Goal: Transaction & Acquisition: Purchase product/service

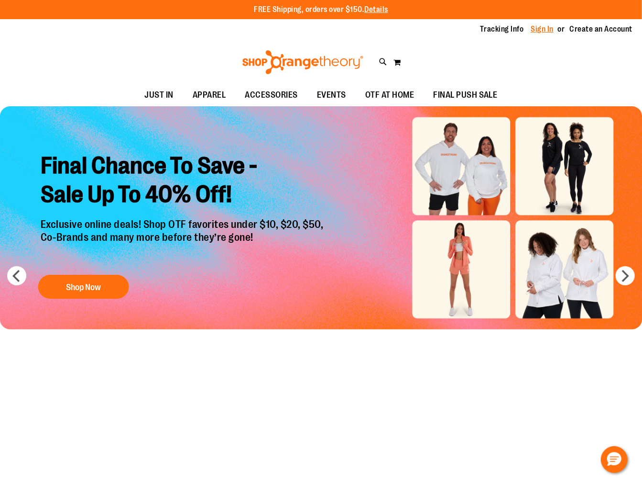
click at [534, 30] on link "Sign In" at bounding box center [542, 29] width 23 height 11
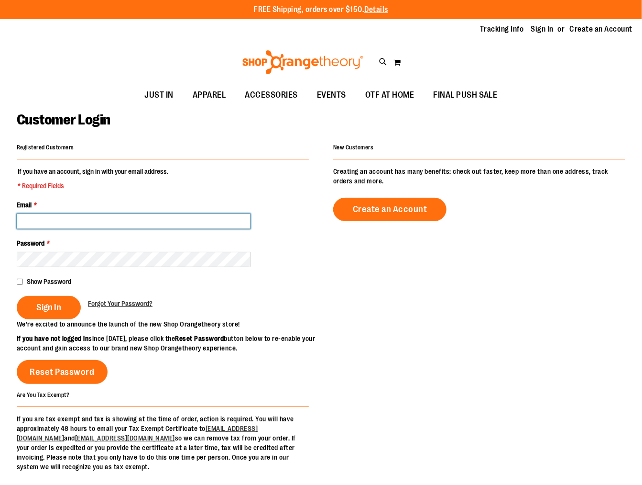
click at [113, 218] on input "Email *" at bounding box center [134, 220] width 234 height 15
type input "**"
drag, startPoint x: 113, startPoint y: 218, endPoint x: 10, endPoint y: 209, distance: 104.2
click at [10, 209] on main "Customer Login Registered Customers If you have an account, sign in with your e…" at bounding box center [321, 315] width 642 height 418
paste input "**********"
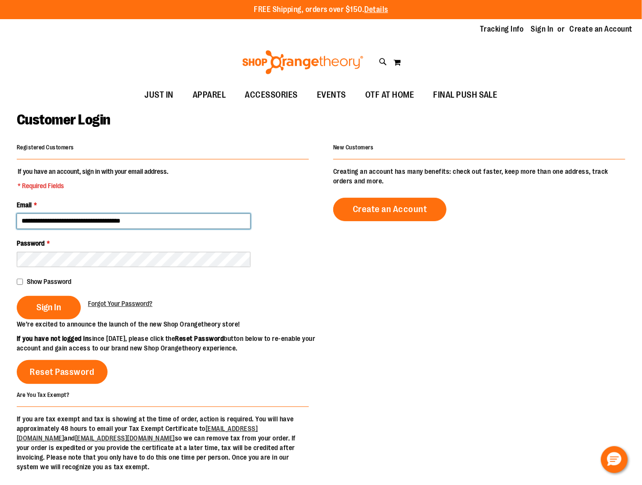
type input "**********"
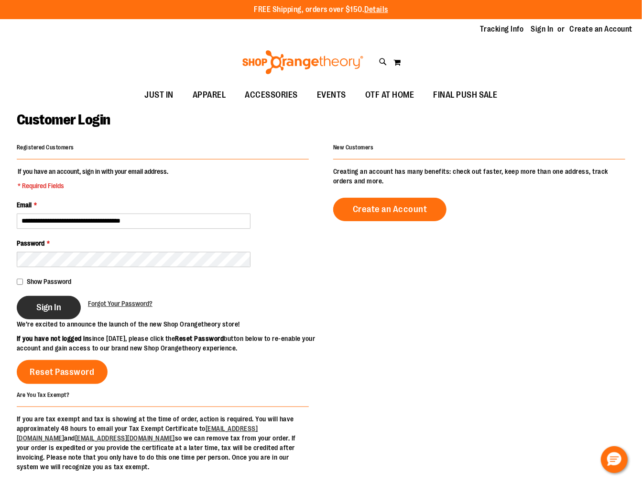
click at [66, 311] on button "Sign In" at bounding box center [49, 307] width 64 height 23
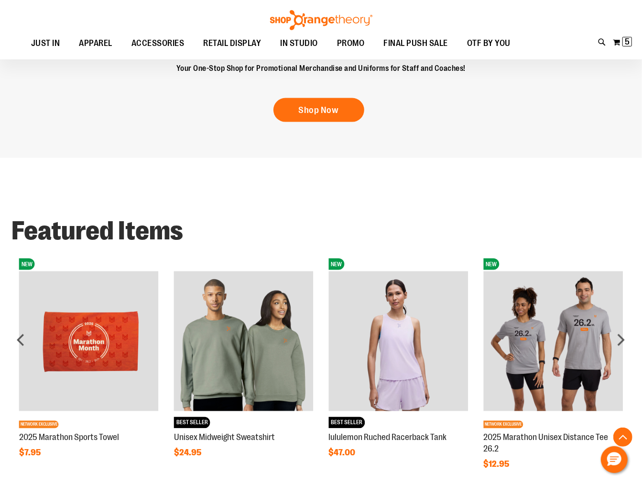
scroll to position [744, 0]
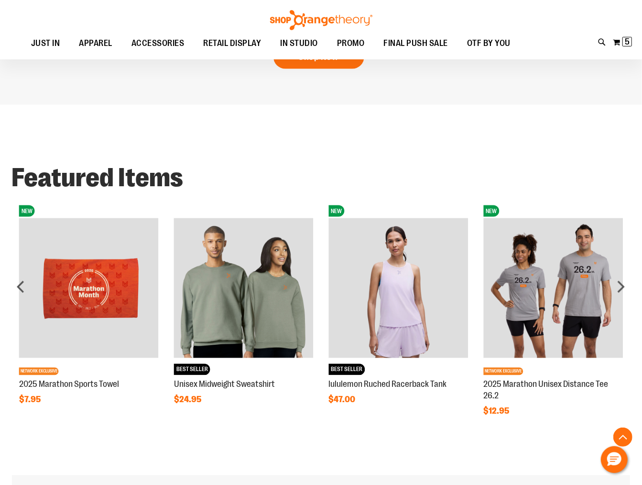
click at [218, 287] on img at bounding box center [244, 288] width 140 height 140
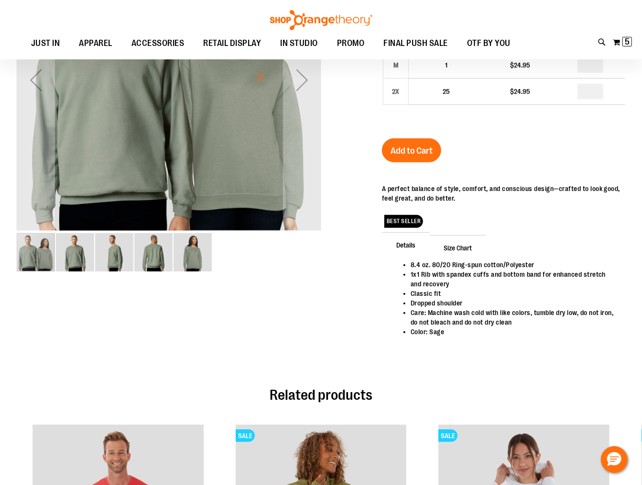
scroll to position [318, 0]
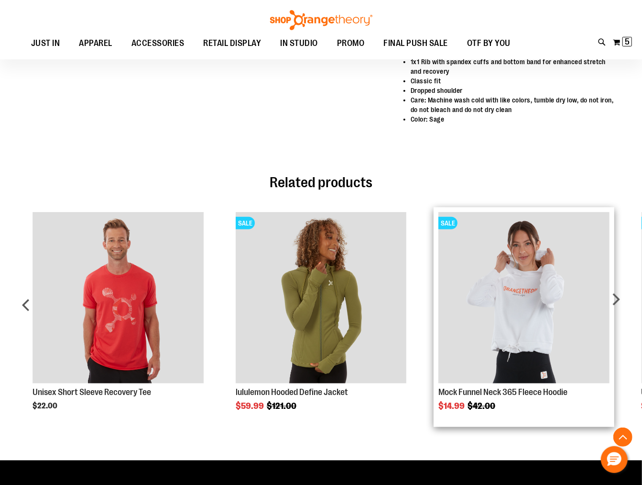
click at [548, 302] on img "Product Page Link" at bounding box center [524, 297] width 171 height 171
click at [502, 348] on img "Product Page Link" at bounding box center [524, 297] width 171 height 171
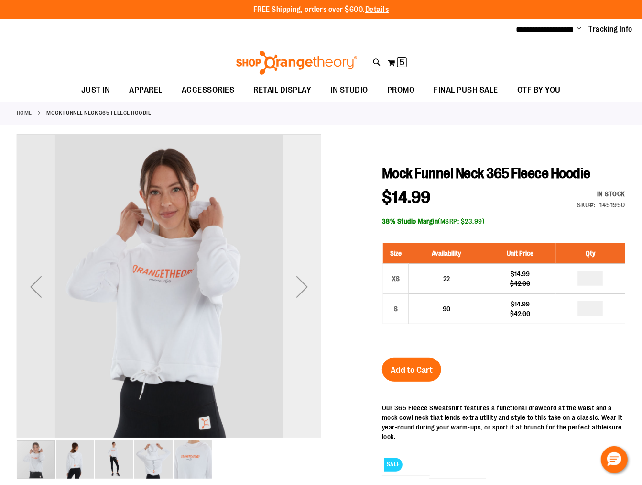
click at [303, 284] on div "Next" at bounding box center [302, 286] width 38 height 38
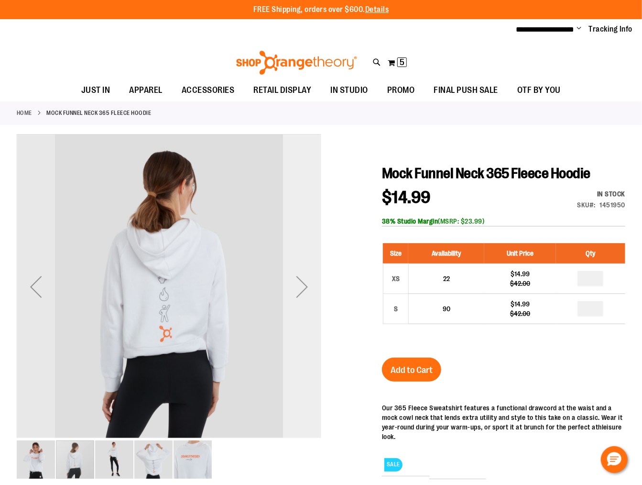
click at [303, 284] on div "Next" at bounding box center [302, 286] width 38 height 38
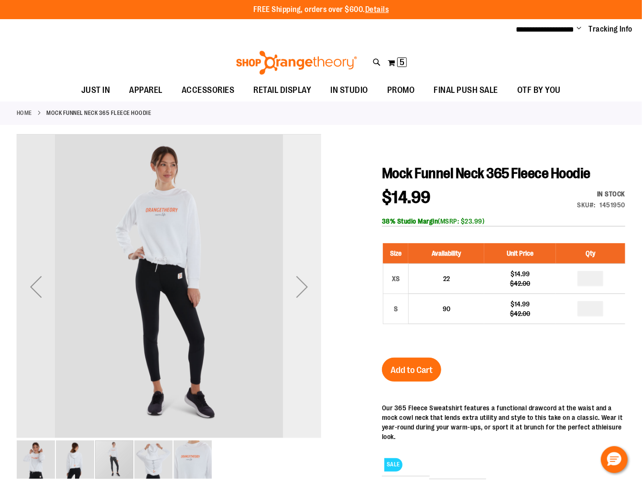
click at [304, 284] on div "Next" at bounding box center [302, 286] width 38 height 38
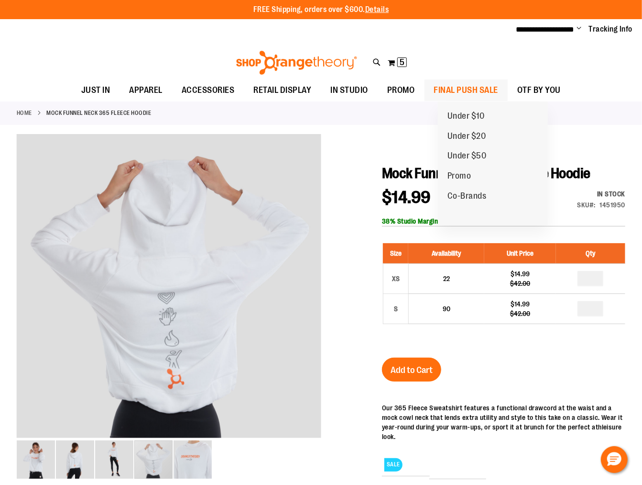
click at [488, 86] on span "FINAL PUSH SALE" at bounding box center [466, 90] width 65 height 22
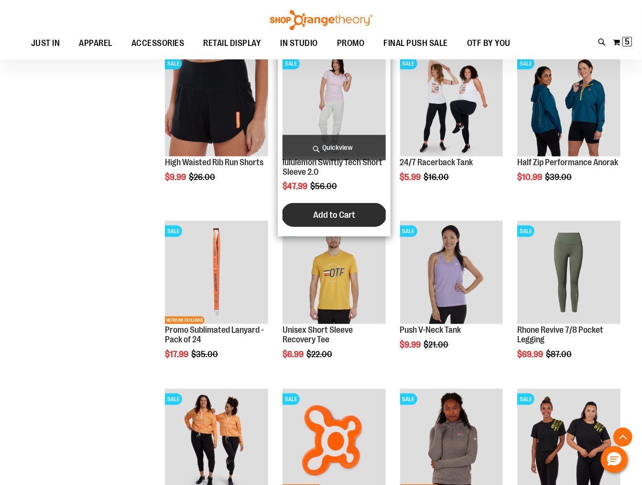
scroll to position [372, 0]
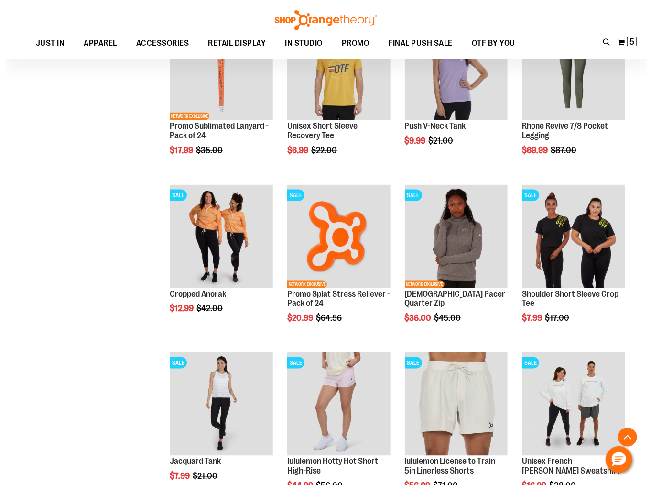
scroll to position [585, 0]
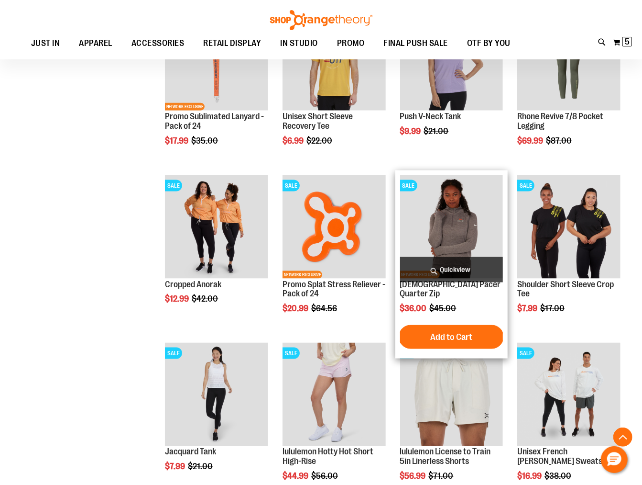
click at [472, 266] on span "Quickview" at bounding box center [451, 269] width 103 height 25
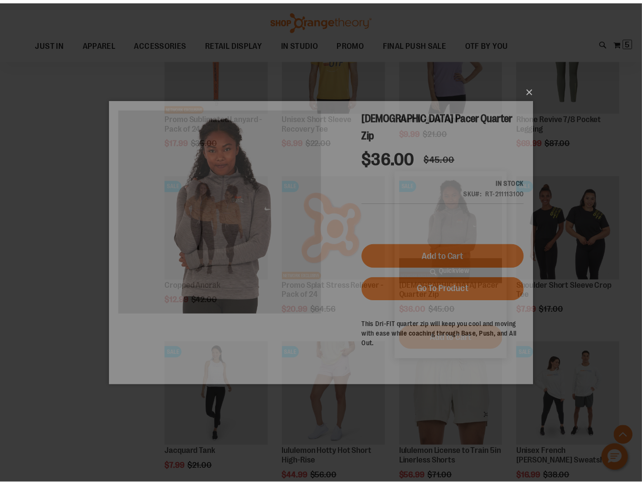
scroll to position [0, 0]
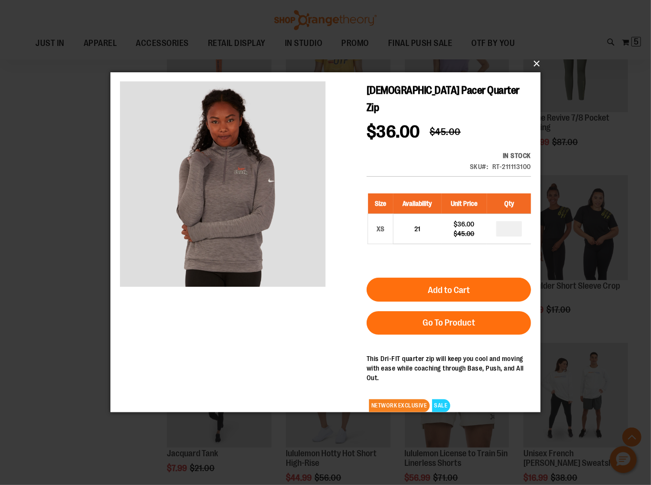
click at [537, 64] on button "×" at bounding box center [328, 63] width 431 height 21
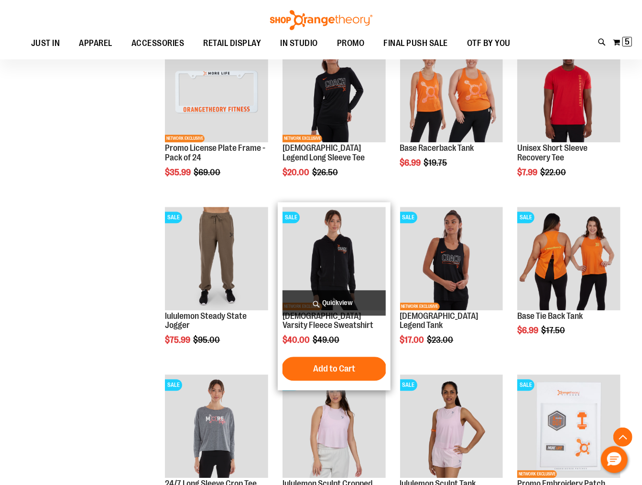
scroll to position [1010, 0]
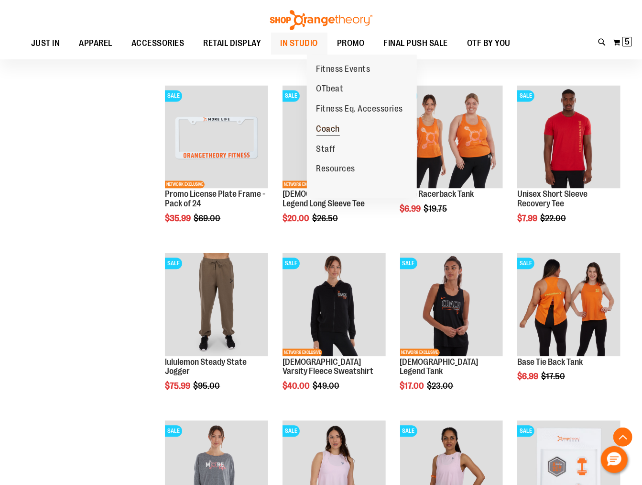
click at [331, 127] on span "Coach" at bounding box center [329, 130] width 24 height 12
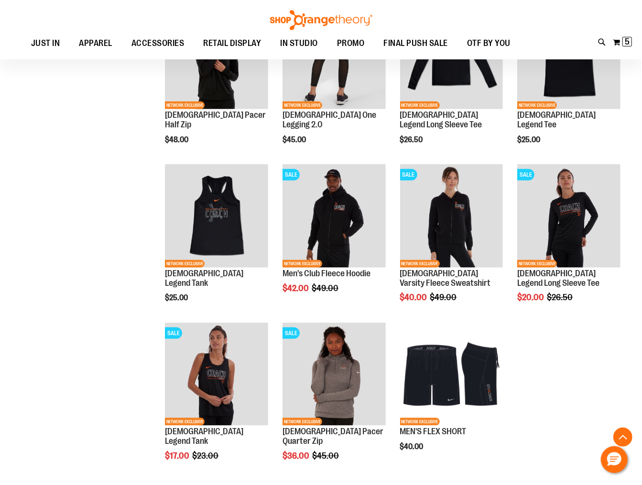
scroll to position [478, 0]
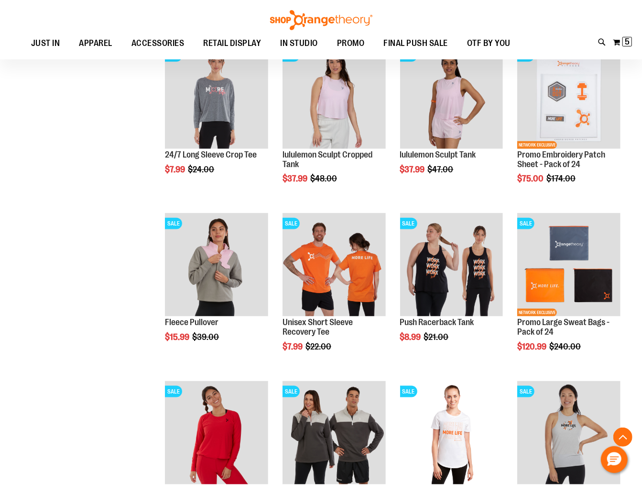
scroll to position [531, 0]
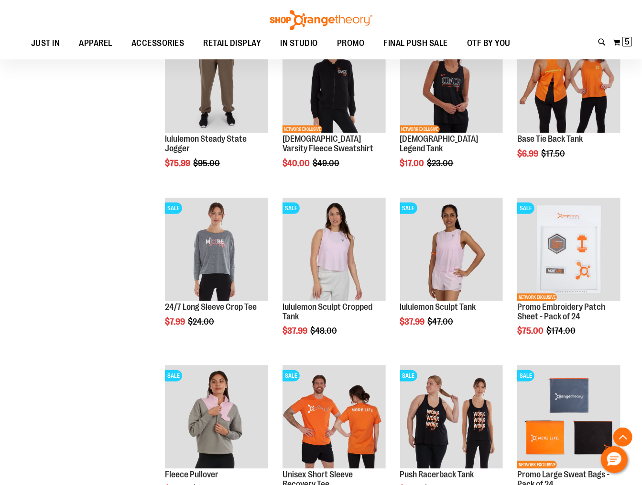
scroll to position [342, 0]
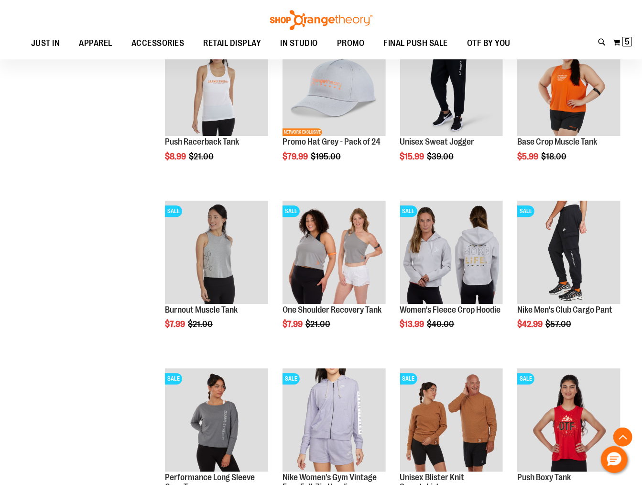
scroll to position [1323, 0]
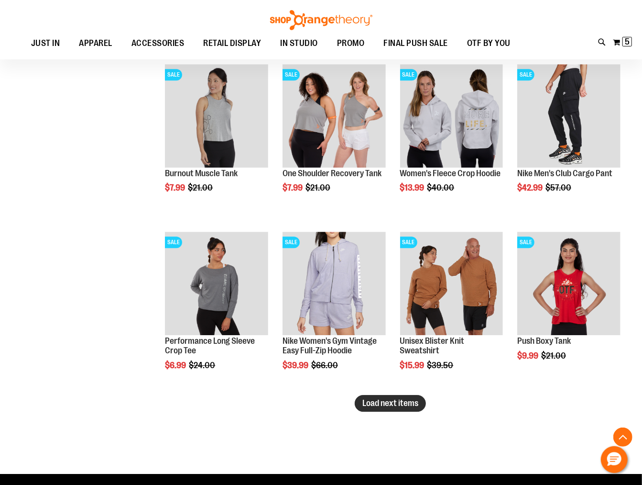
click at [395, 403] on span "Load next items" at bounding box center [391, 403] width 56 height 10
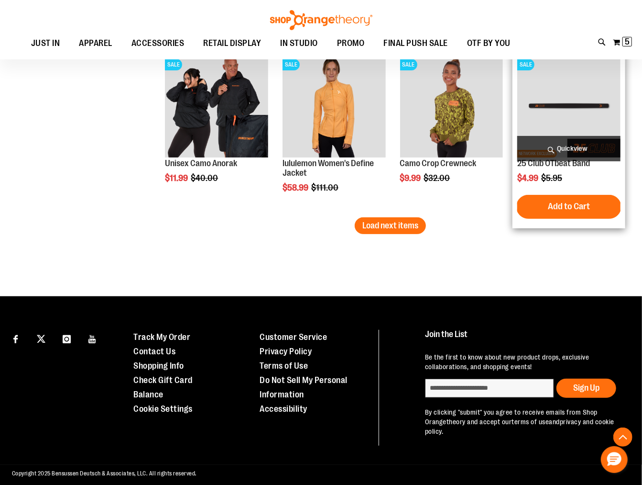
scroll to position [2012, 0]
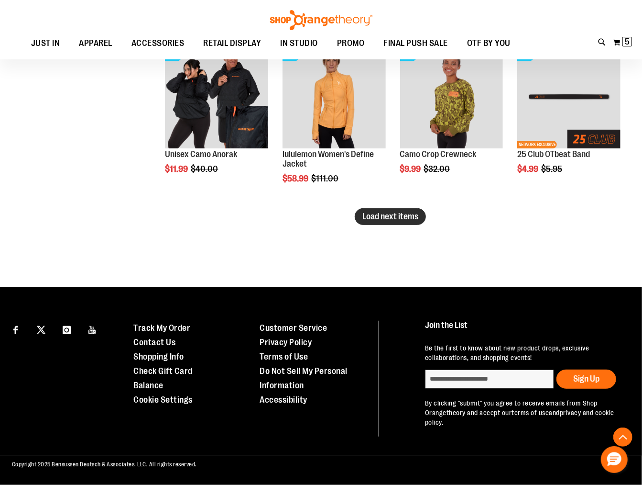
click at [399, 221] on button "Load next items" at bounding box center [390, 216] width 71 height 17
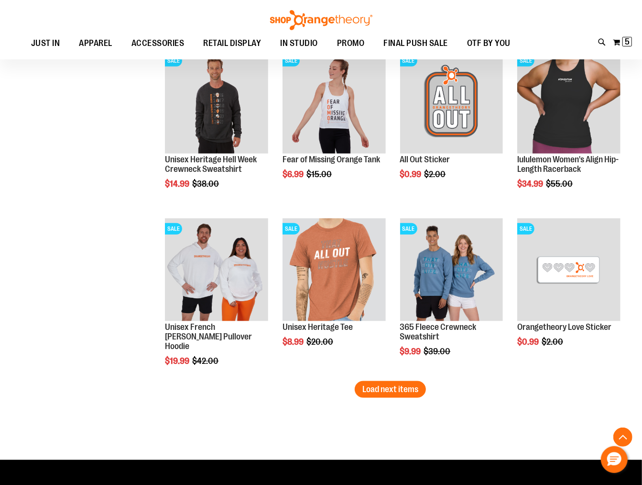
scroll to position [2355, 0]
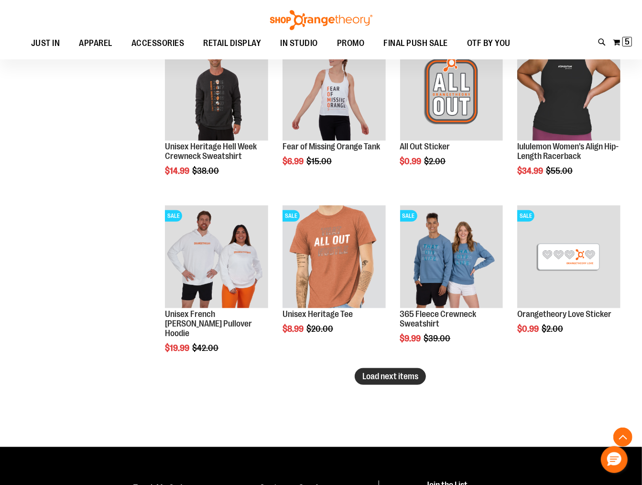
click at [365, 377] on span "Load next items" at bounding box center [391, 376] width 56 height 10
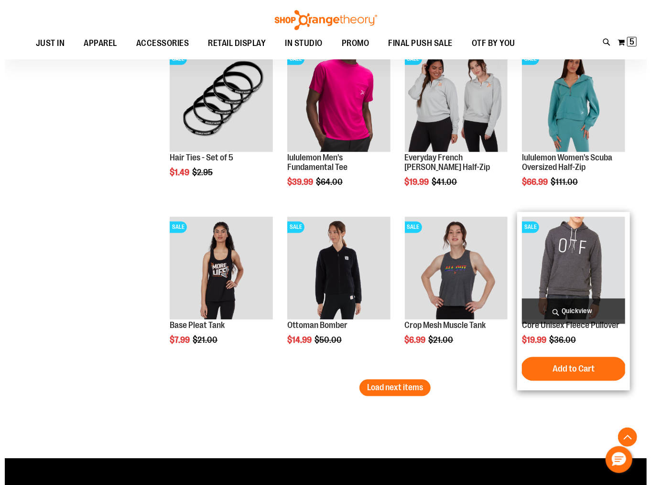
scroll to position [2858, 0]
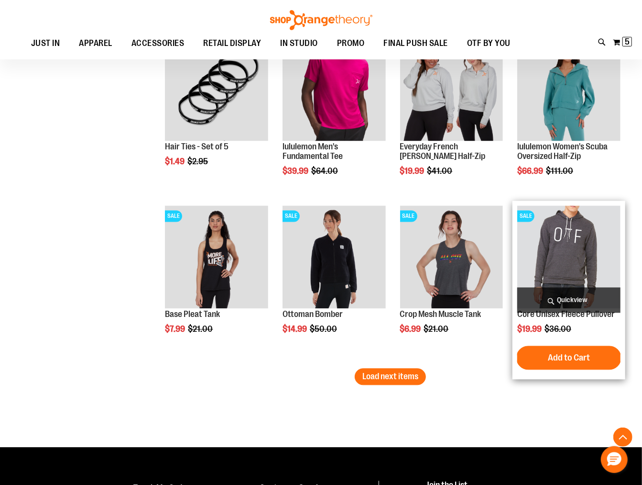
click at [563, 298] on span "Quickview" at bounding box center [569, 299] width 103 height 25
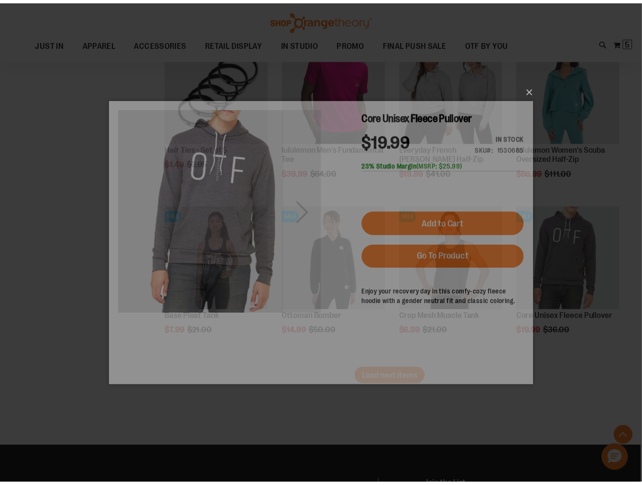
scroll to position [0, 0]
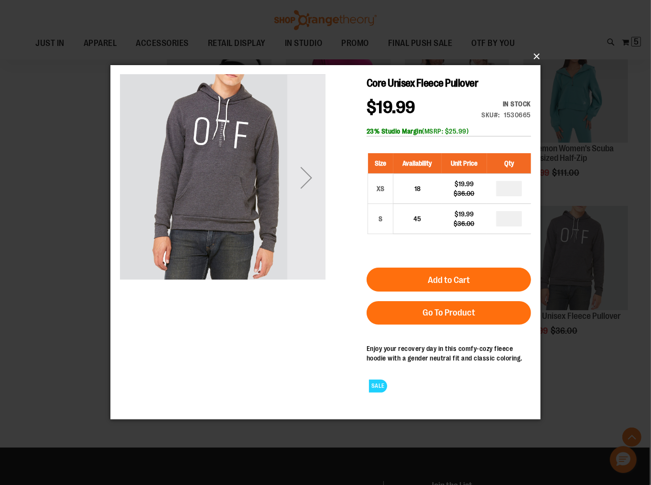
click at [537, 55] on button "×" at bounding box center [328, 56] width 431 height 21
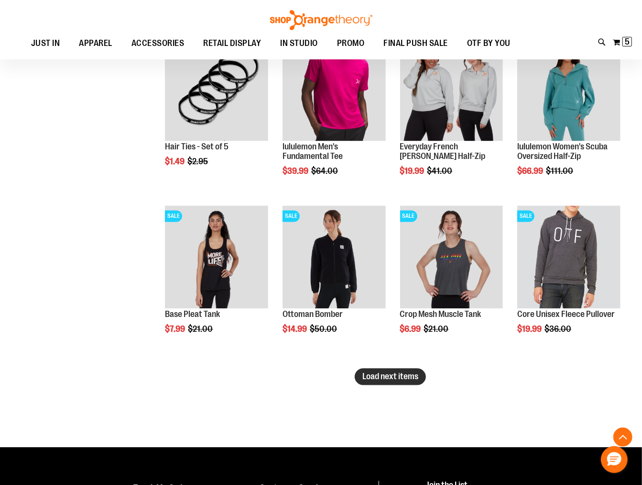
click at [364, 379] on span "Load next items" at bounding box center [391, 377] width 56 height 10
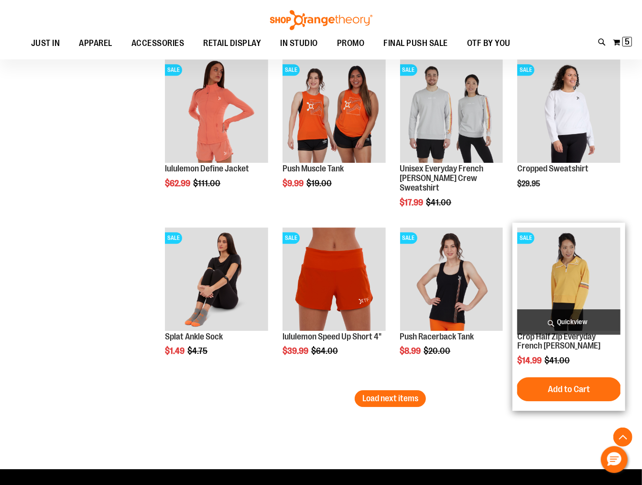
scroll to position [3360, 0]
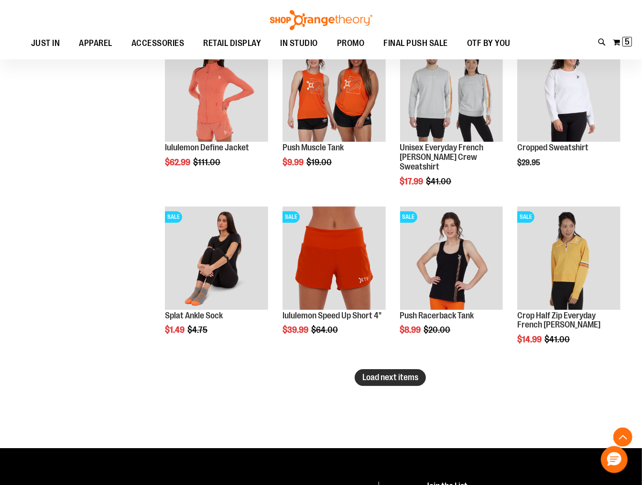
click at [381, 380] on span "Load next items" at bounding box center [391, 377] width 56 height 10
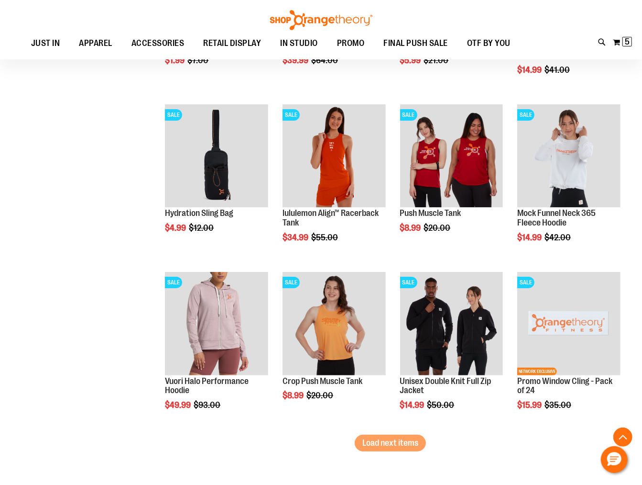
scroll to position [3809, 0]
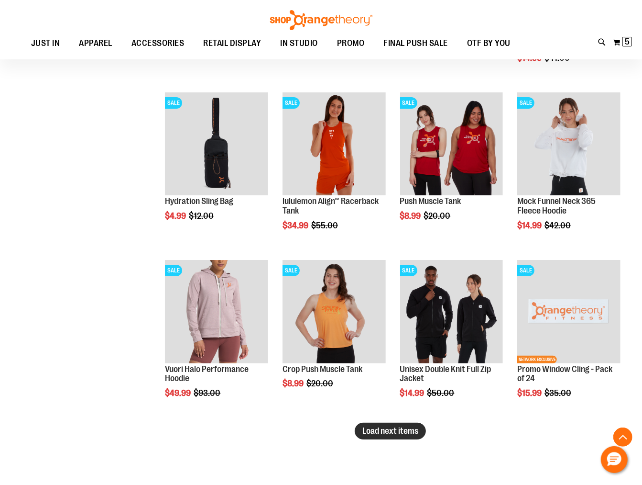
click at [380, 431] on span "Load next items" at bounding box center [391, 431] width 56 height 10
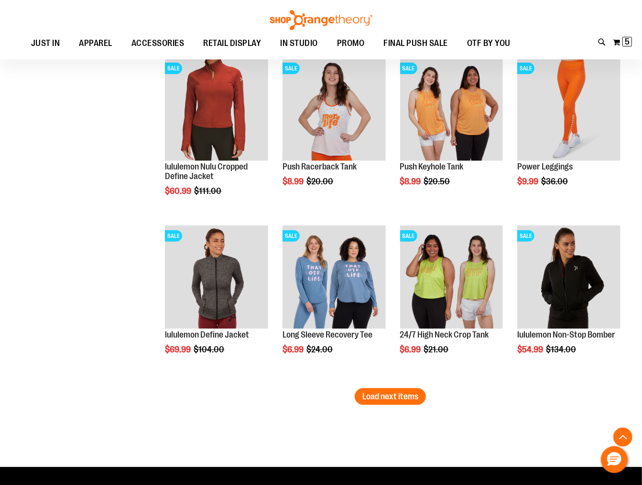
scroll to position [4364, 0]
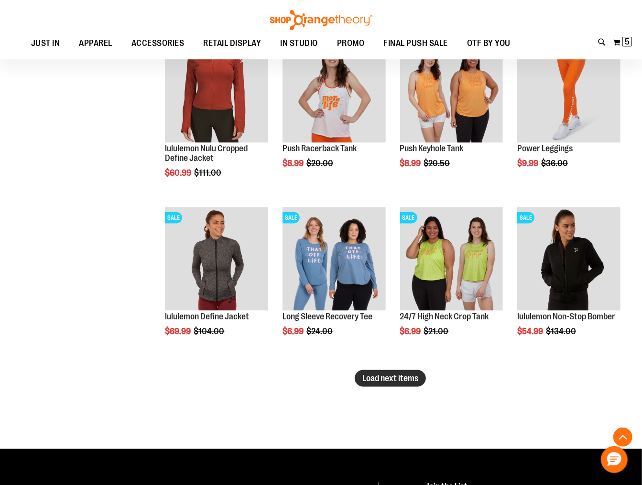
click at [379, 380] on span "Load next items" at bounding box center [391, 378] width 56 height 10
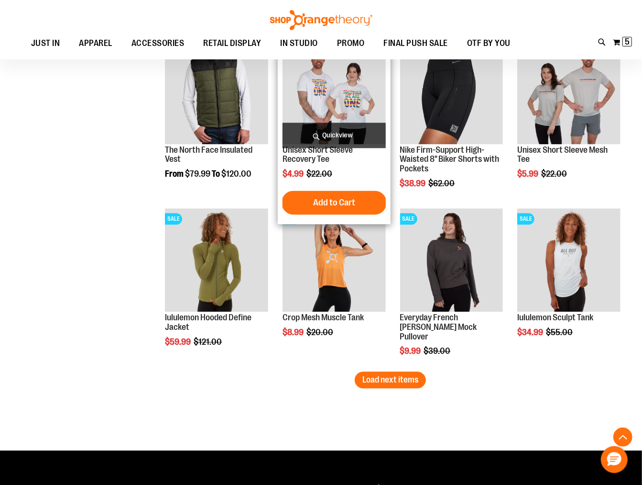
scroll to position [4867, 0]
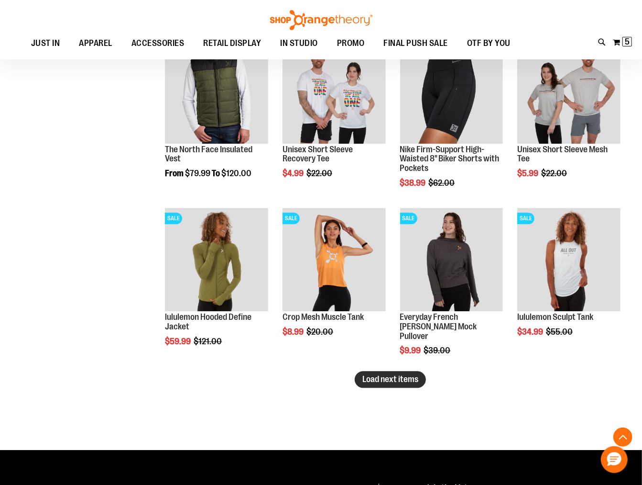
click at [407, 380] on span "Load next items" at bounding box center [391, 379] width 56 height 10
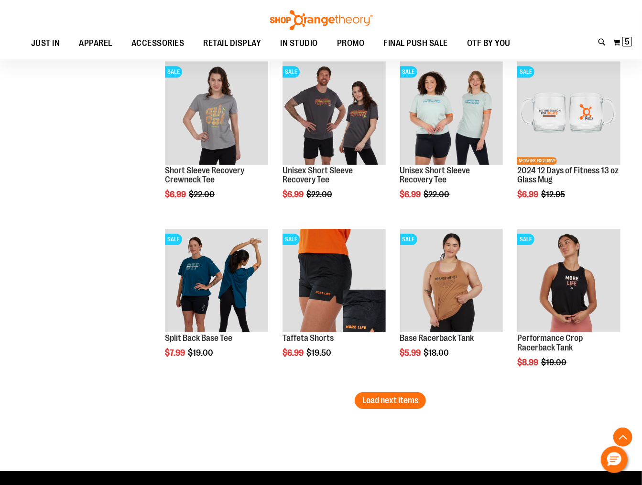
scroll to position [5369, 0]
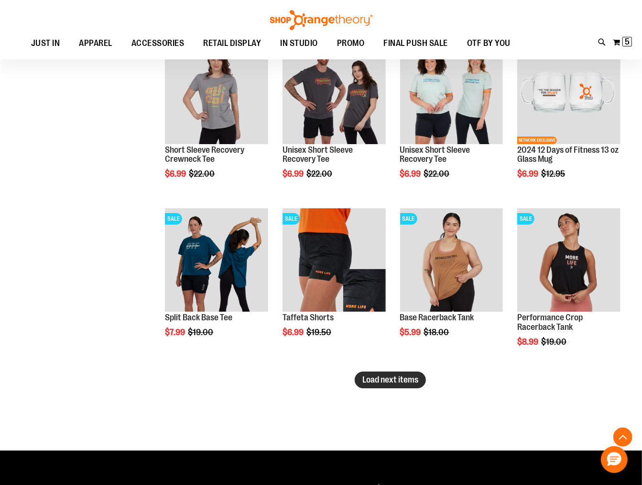
click at [403, 382] on span "Load next items" at bounding box center [391, 380] width 56 height 10
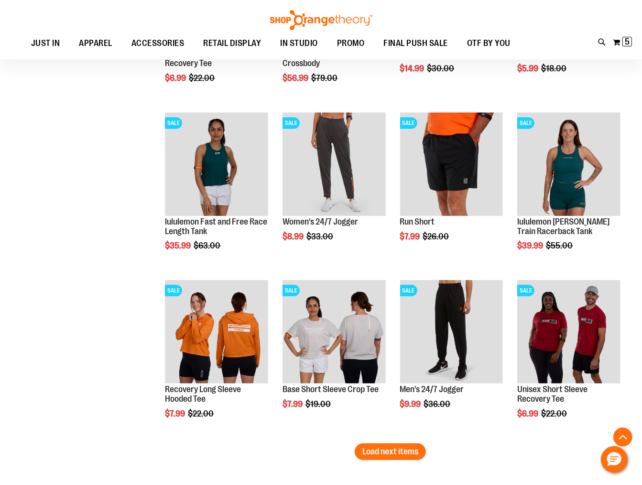
scroll to position [5818, 0]
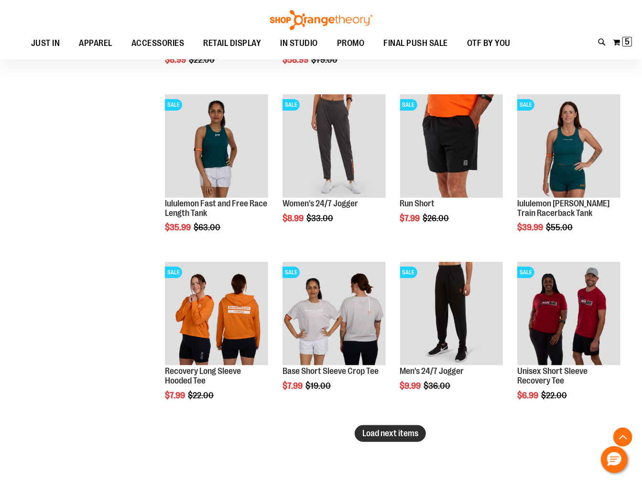
click at [417, 431] on span "Load next items" at bounding box center [391, 433] width 56 height 10
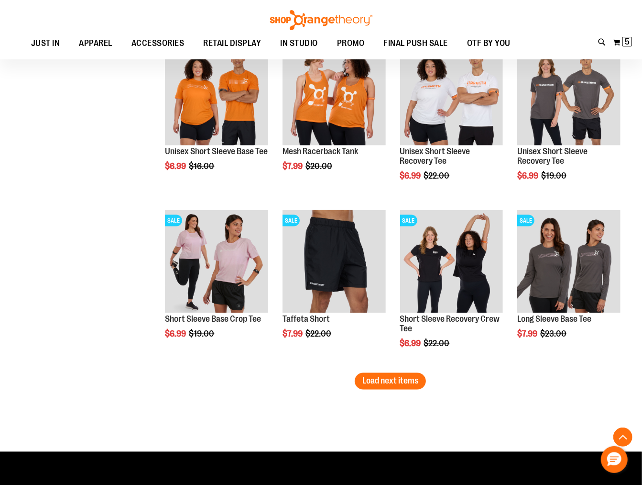
scroll to position [6373, 0]
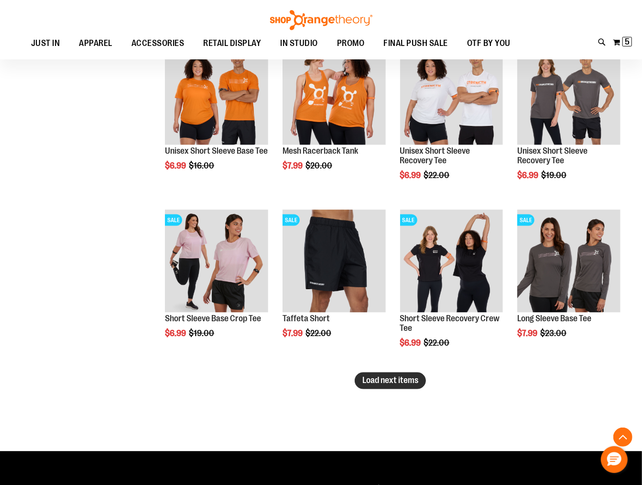
click at [373, 380] on span "Load next items" at bounding box center [391, 380] width 56 height 10
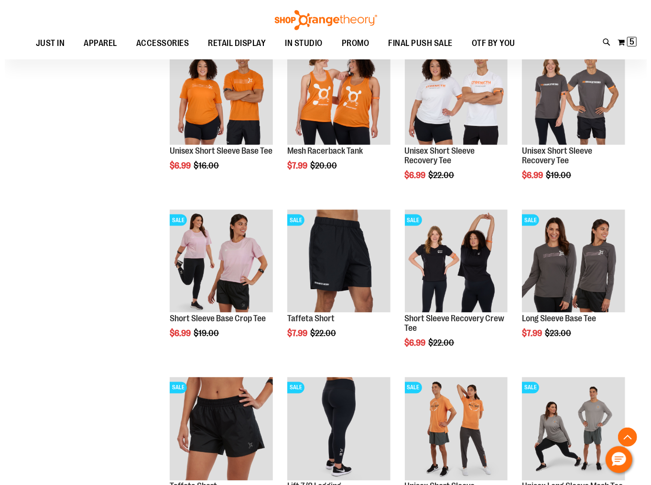
scroll to position [6426, 0]
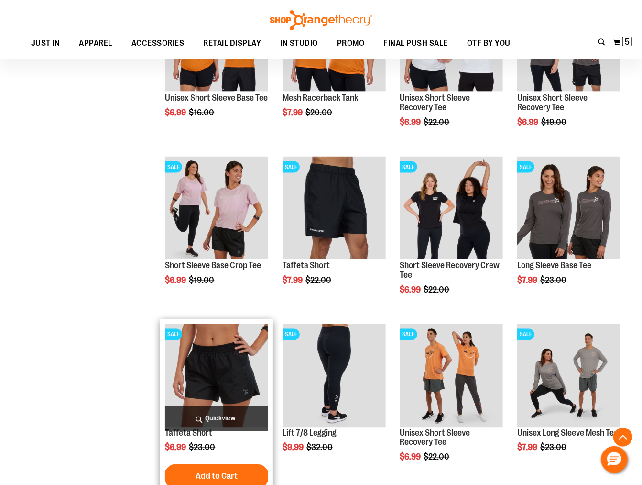
click at [237, 423] on span "Quickview" at bounding box center [216, 418] width 103 height 25
click at [207, 418] on span "Quickview" at bounding box center [216, 418] width 103 height 25
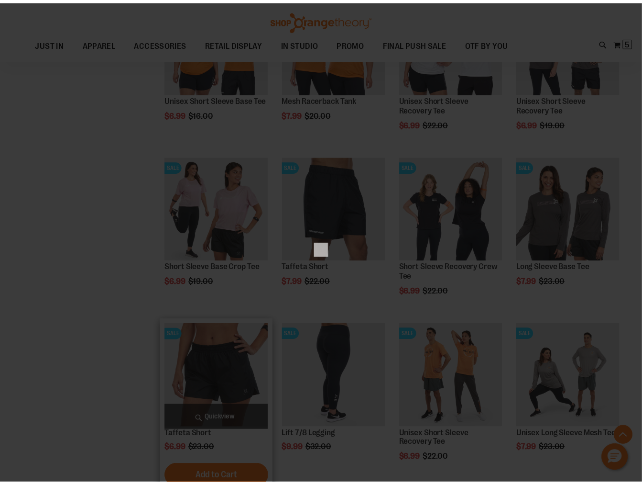
scroll to position [0, 0]
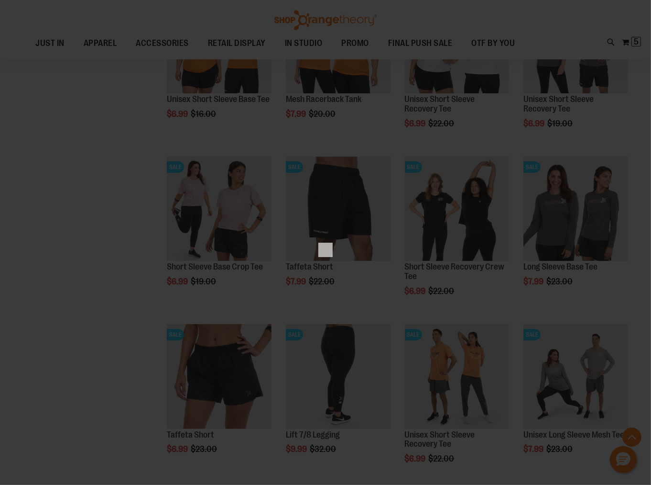
click at [127, 321] on div "×" at bounding box center [325, 242] width 651 height 485
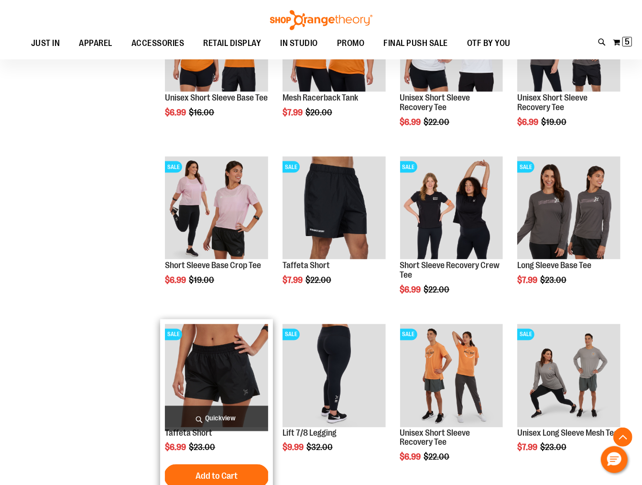
click at [231, 365] on img "product" at bounding box center [216, 375] width 103 height 103
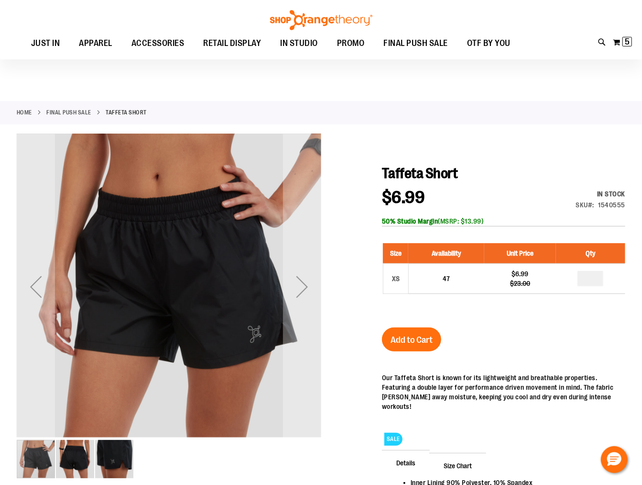
scroll to position [106, 0]
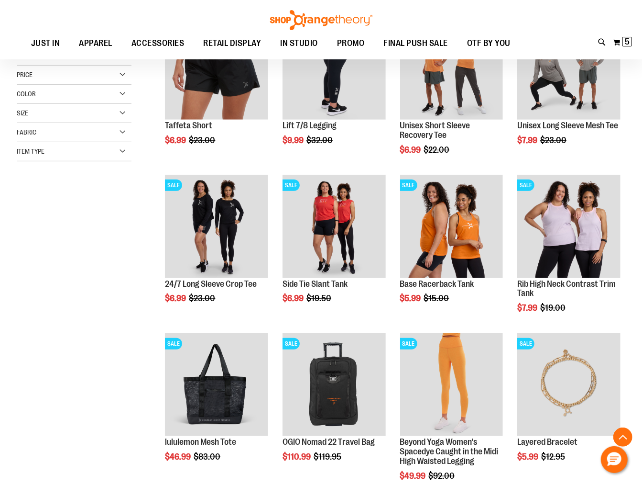
scroll to position [193, 0]
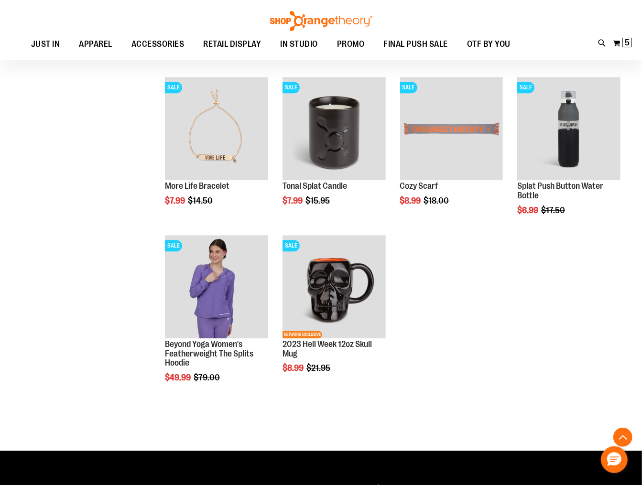
scroll to position [1226, 0]
